Goal: Information Seeking & Learning: Learn about a topic

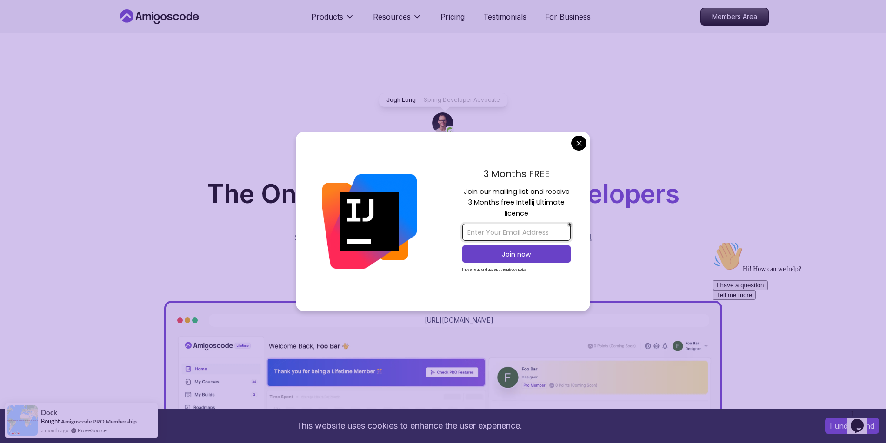
click at [473, 231] on input "email" at bounding box center [516, 232] width 108 height 17
type input "[EMAIL_ADDRESS][DOMAIN_NAME]"
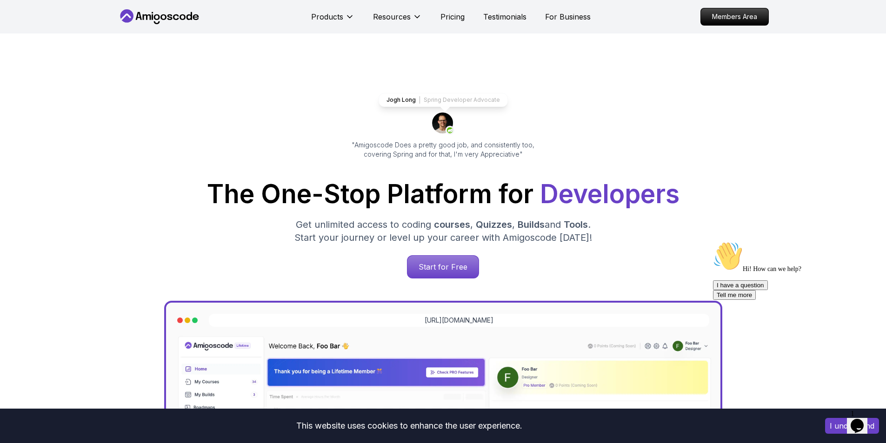
click at [815, 265] on div "Hi! How can we help? I have a question Tell me more" at bounding box center [796, 270] width 167 height 59
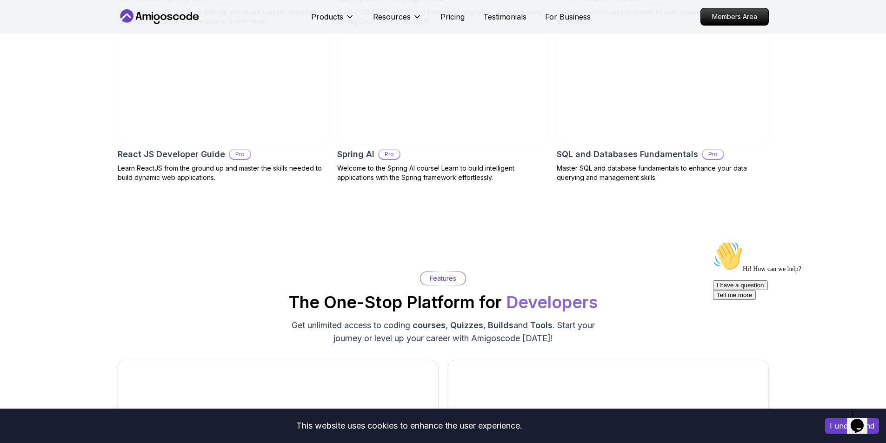
scroll to position [1159, 0]
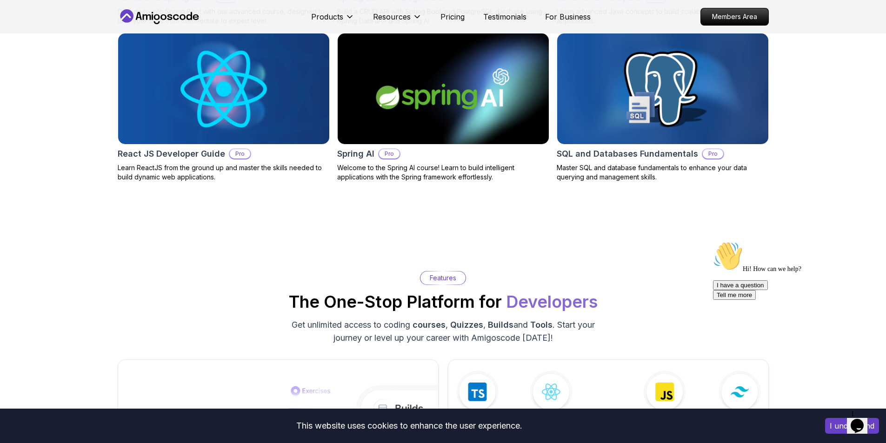
click at [862, 419] on icon "$i18n('chat', 'chat_widget')" at bounding box center [857, 426] width 13 height 14
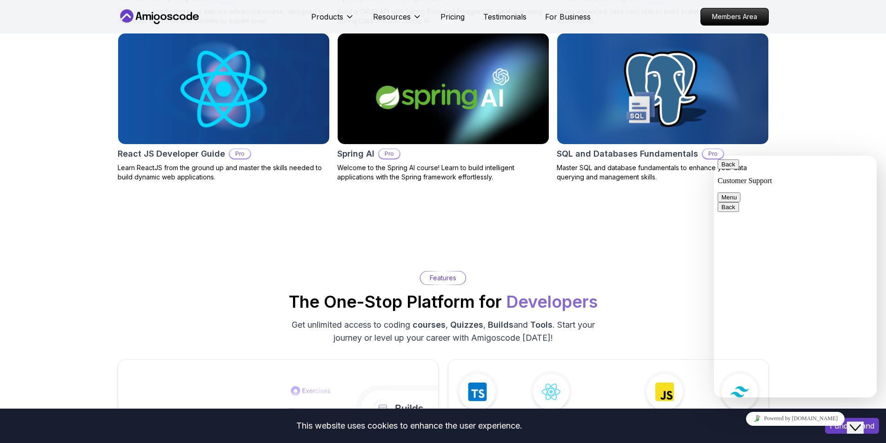
click at [696, 321] on div "Features The One-Stop Platform for Developers Get unlimited access to coding co…" at bounding box center [443, 307] width 651 height 73
click at [860, 422] on button "Close Chat This icon closes the chat window." at bounding box center [855, 428] width 17 height 12
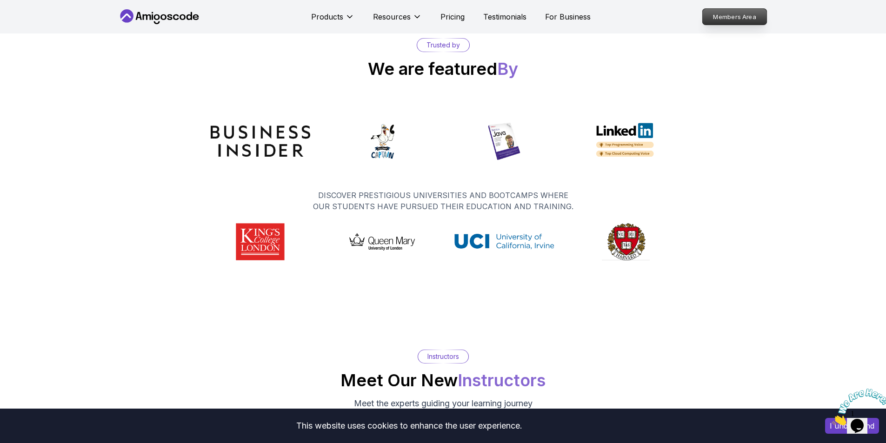
scroll to position [4379, 0]
